Goal: Information Seeking & Learning: Learn about a topic

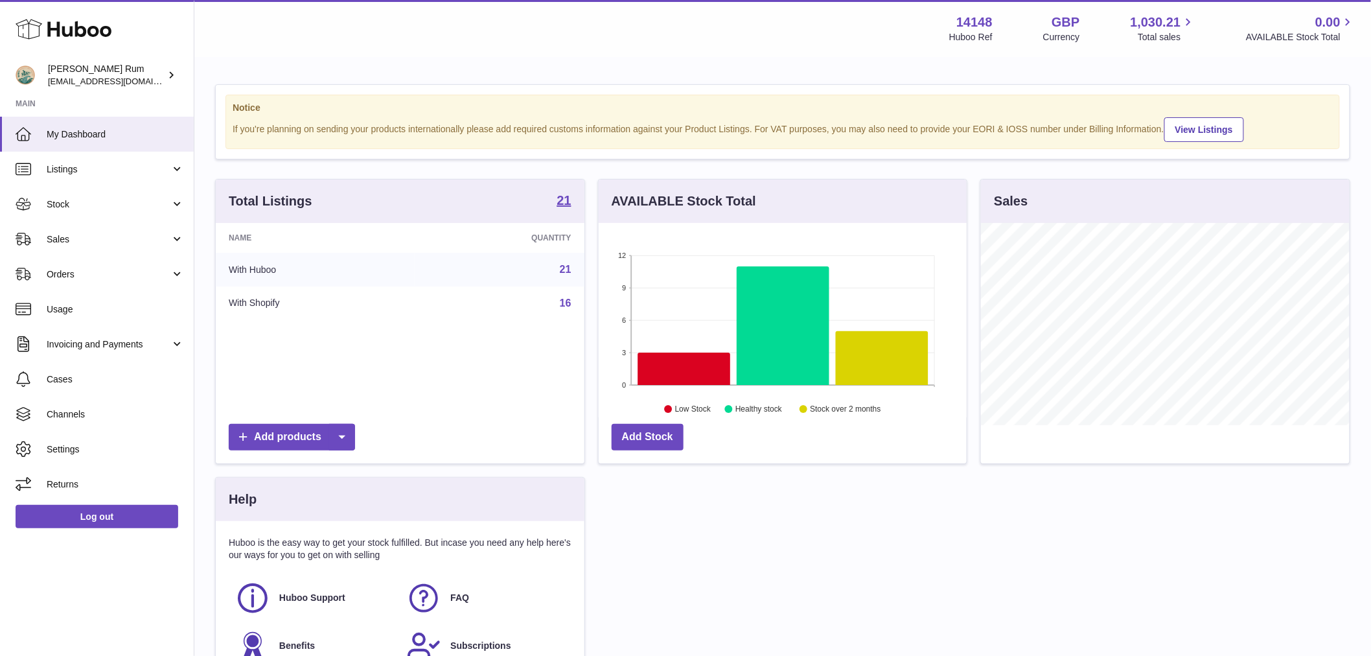
scroll to position [202, 368]
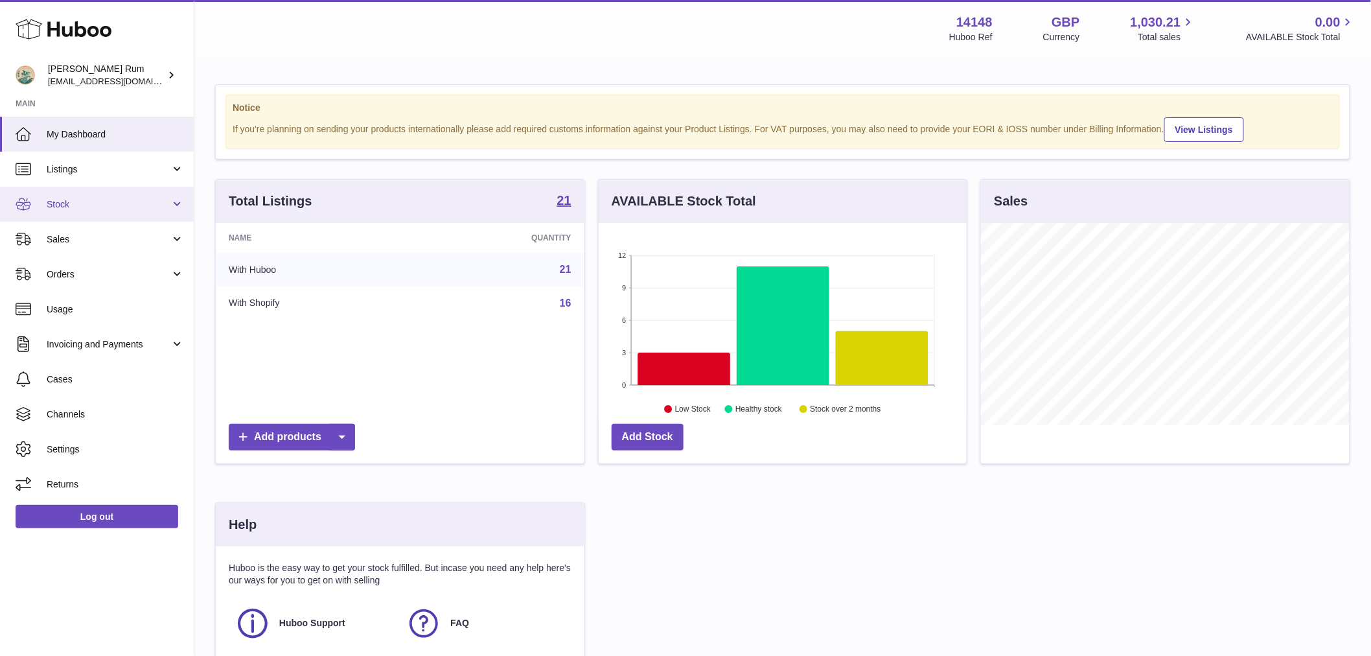
click at [86, 203] on span "Stock" at bounding box center [109, 204] width 124 height 12
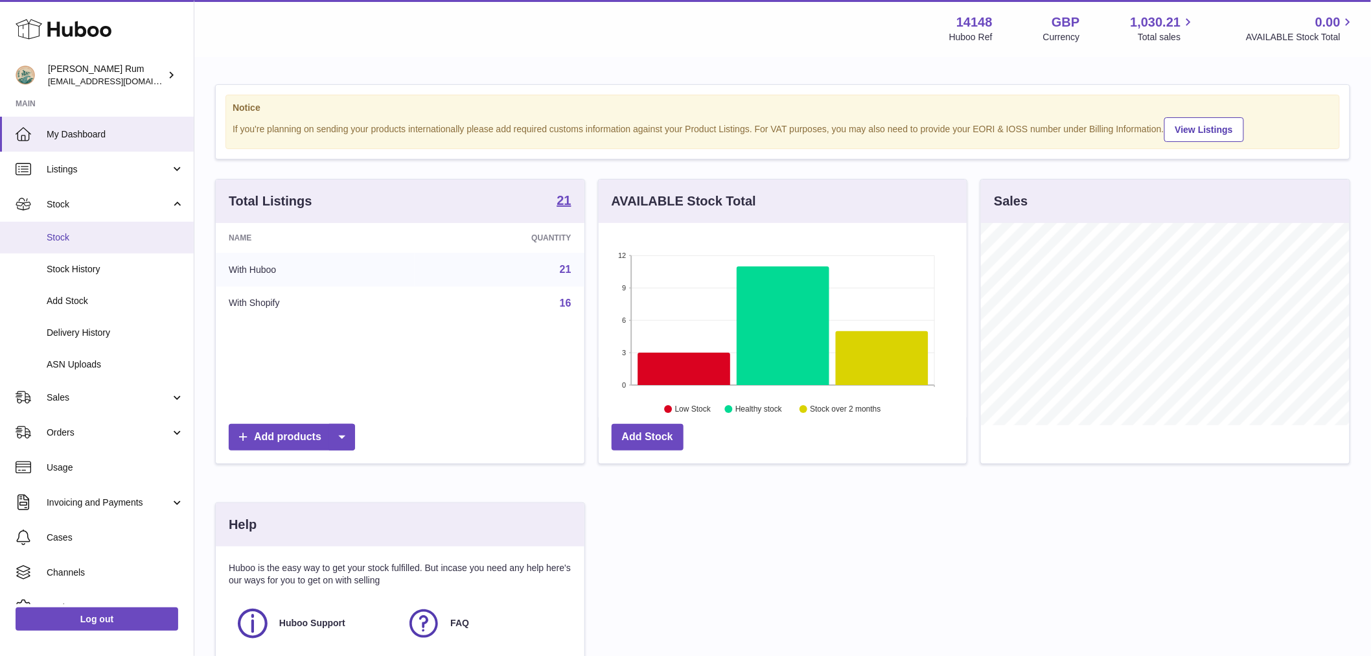
click at [89, 240] on span "Stock" at bounding box center [115, 237] width 137 height 12
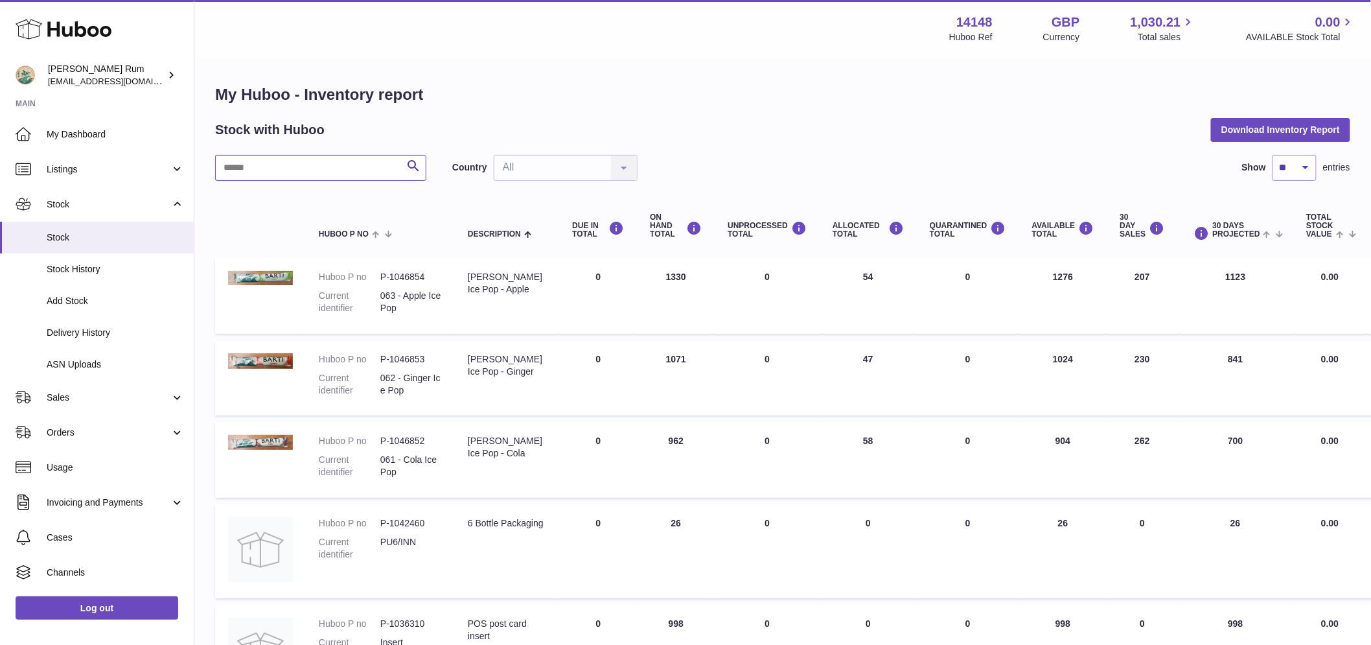
click at [259, 170] on input "text" at bounding box center [320, 168] width 211 height 26
paste input "*******"
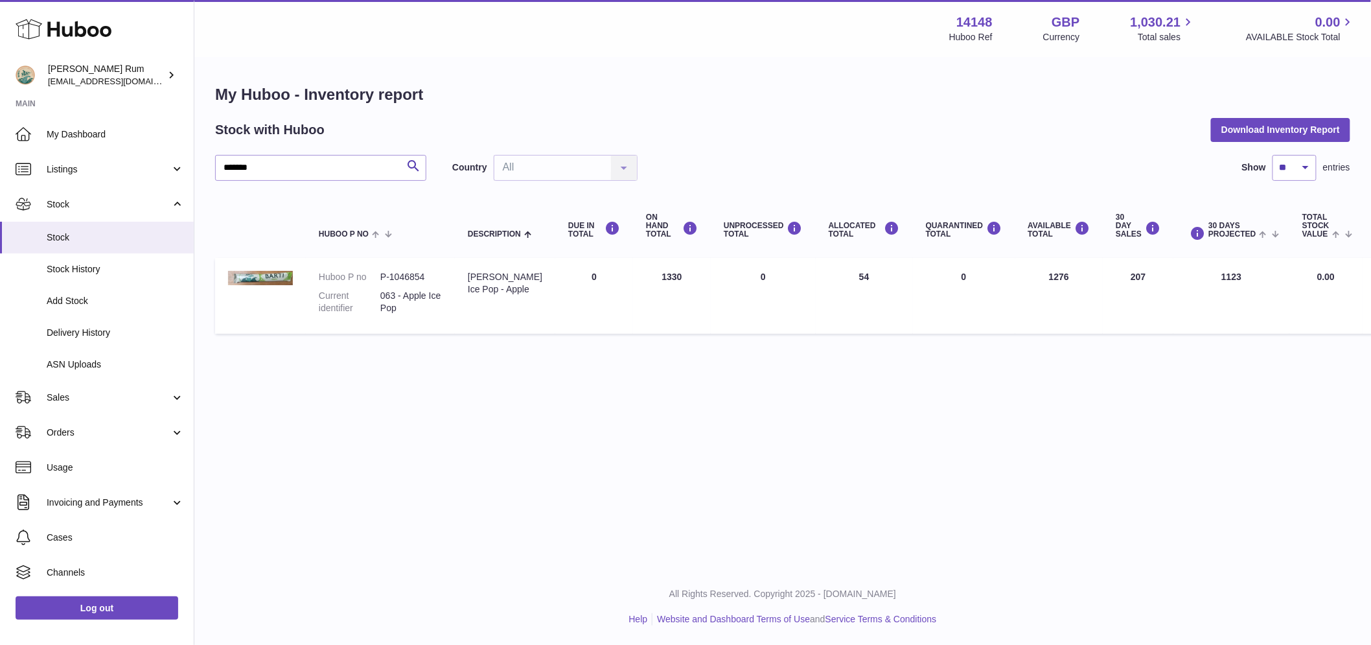
click at [1045, 280] on td "AVAILABLE Total 1276" at bounding box center [1059, 296] width 88 height 76
copy td "1276"
drag, startPoint x: 301, startPoint y: 164, endPoint x: 120, endPoint y: 147, distance: 182.2
click at [120, 147] on div "Huboo [PERSON_NAME] Rum [EMAIL_ADDRESS][DOMAIN_NAME] Main My Dashboard Listings…" at bounding box center [685, 322] width 1371 height 645
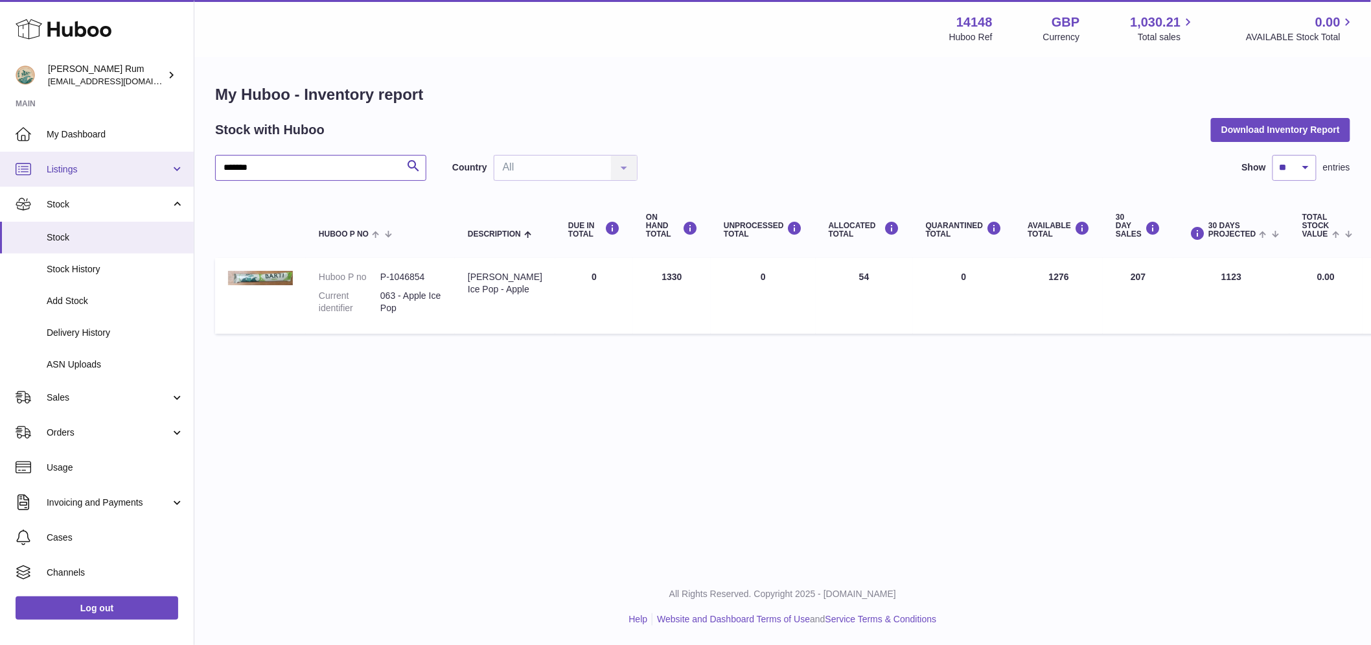
paste input "text"
type input "*******"
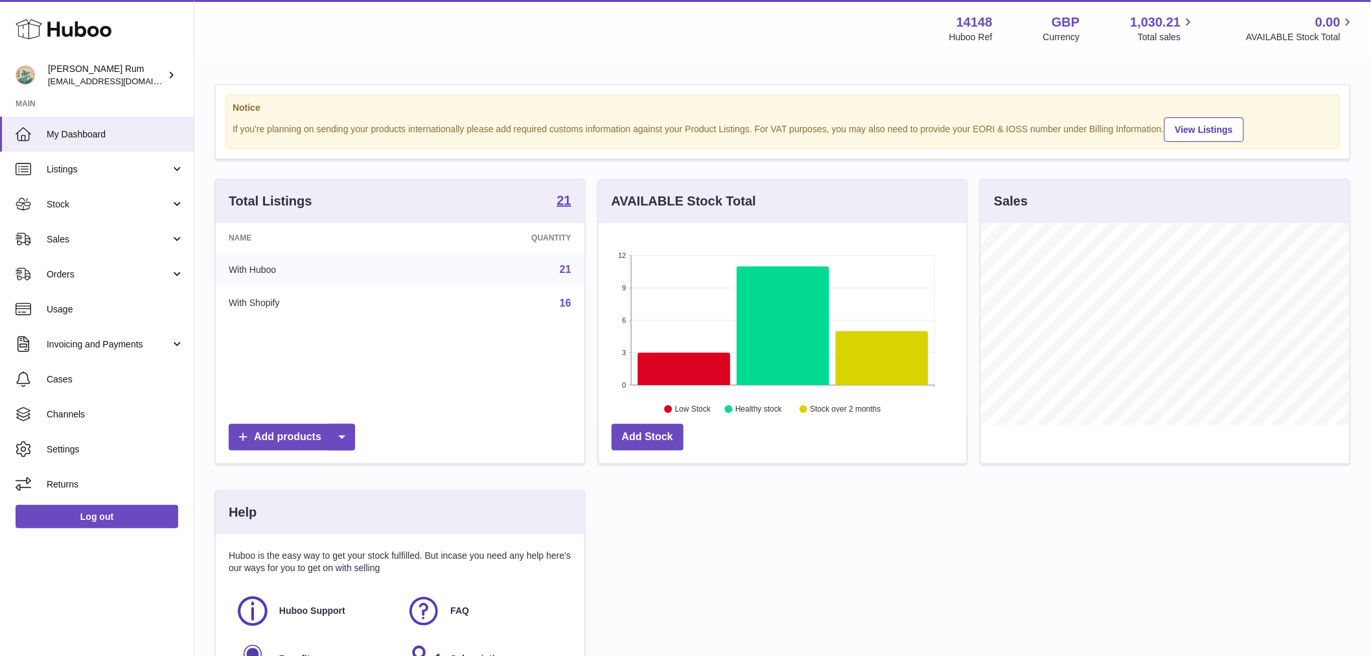
scroll to position [202, 368]
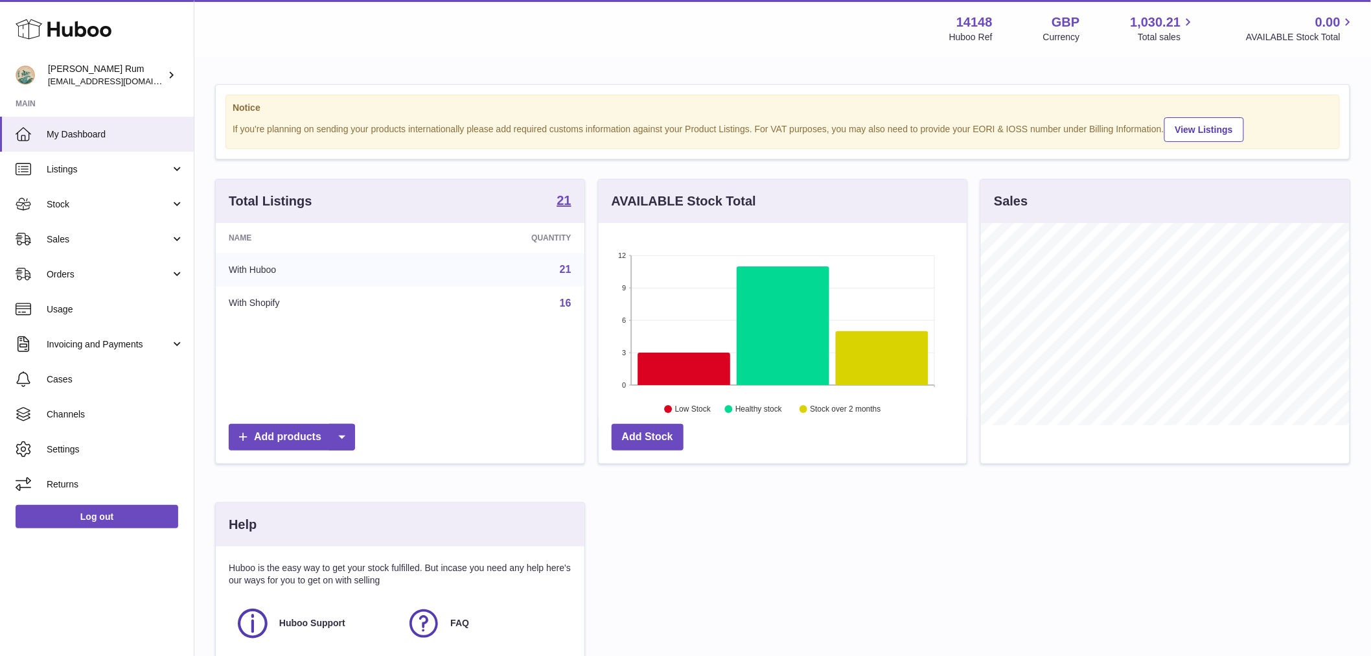
drag, startPoint x: 83, startPoint y: 209, endPoint x: 95, endPoint y: 229, distance: 23.0
click at [83, 209] on span "Stock" at bounding box center [109, 204] width 124 height 12
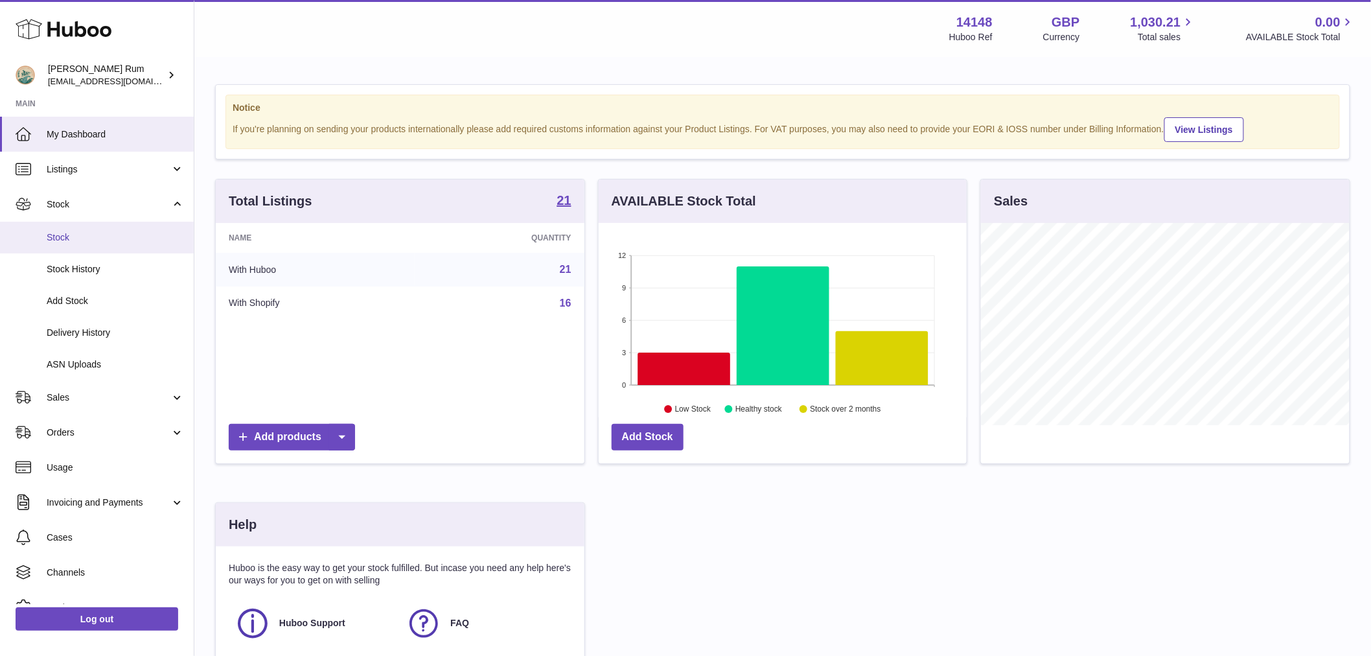
click at [96, 240] on span "Stock" at bounding box center [115, 237] width 137 height 12
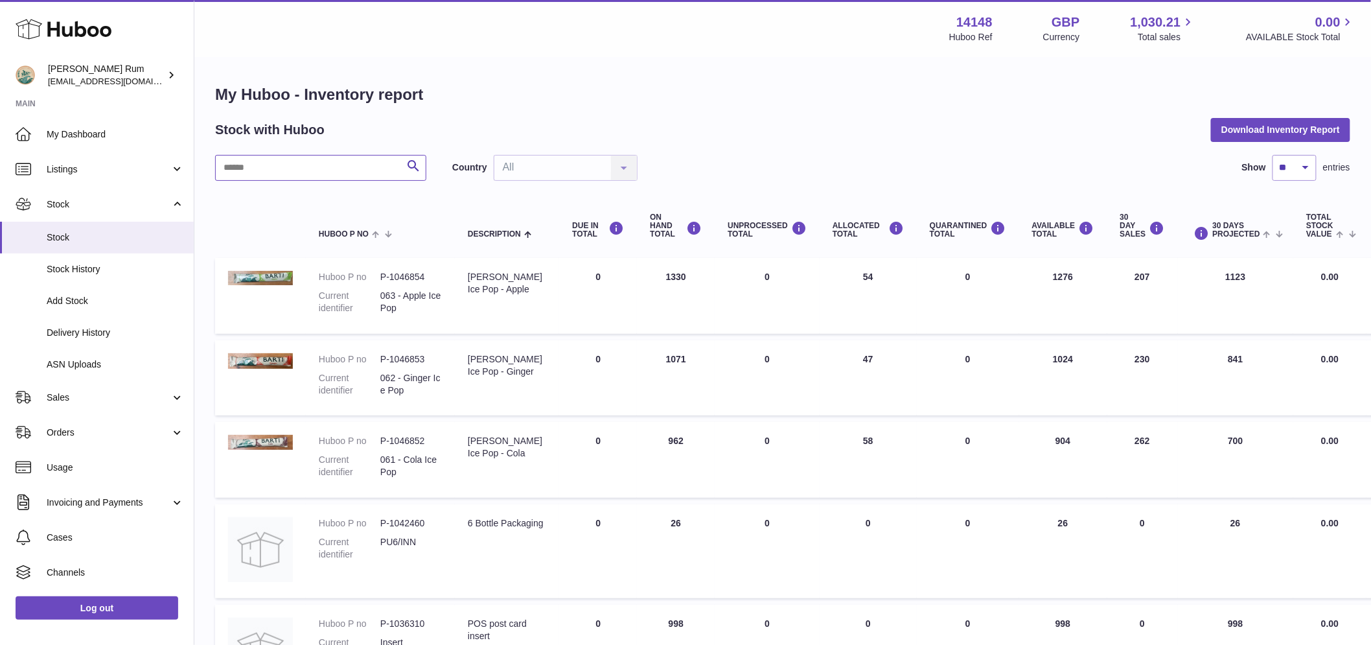
paste input "*******"
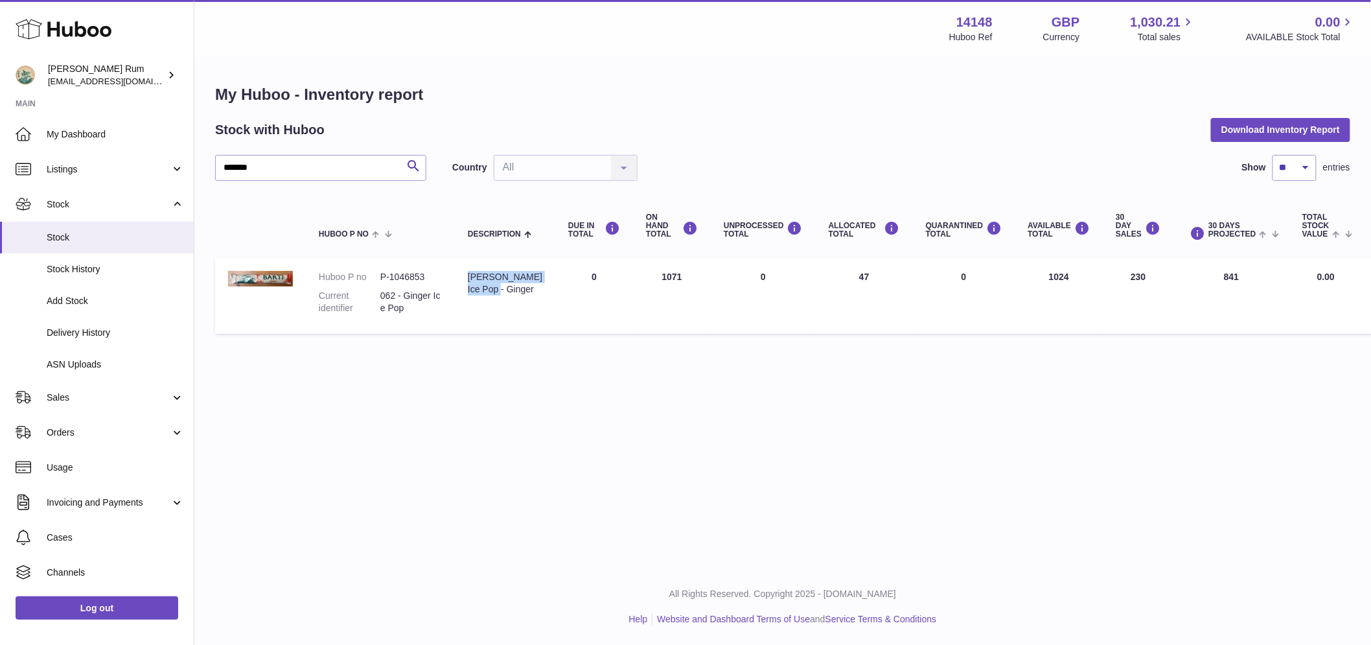
drag, startPoint x: 508, startPoint y: 288, endPoint x: 470, endPoint y: 279, distance: 39.4
click at [470, 279] on div "Barti Ice Pop - Ginger" at bounding box center [505, 283] width 75 height 25
copy div "Barti Ice Pop - Ginger"
drag, startPoint x: 302, startPoint y: 174, endPoint x: 121, endPoint y: 137, distance: 184.4
click at [121, 137] on div "Huboo Barti Rum internalAdmin-14148@internal.huboo.com Main My Dashboard Listin…" at bounding box center [685, 322] width 1371 height 645
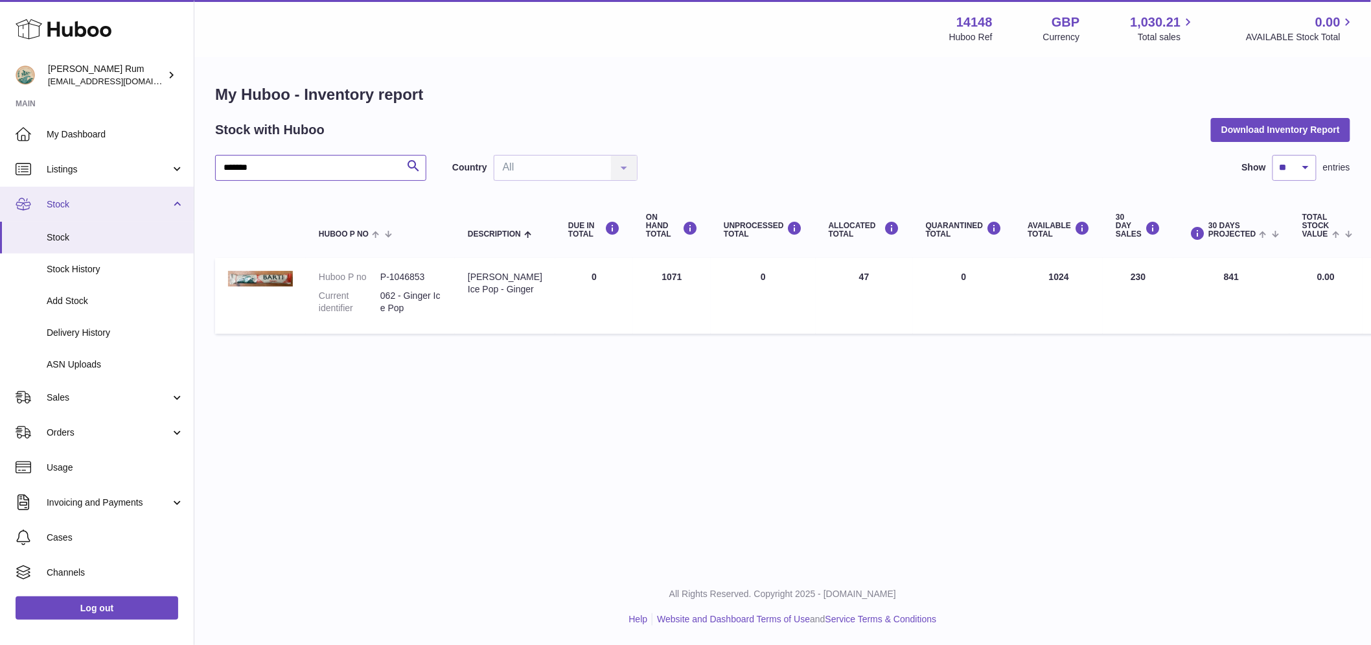
paste input "text"
type input "*******"
drag, startPoint x: 509, startPoint y: 288, endPoint x: 459, endPoint y: 271, distance: 52.9
click at [459, 271] on td "Description Barti Ice Pop - Cola" at bounding box center [505, 296] width 100 height 76
copy div "[PERSON_NAME] Ice Pop - Cola"
